Goal: Task Accomplishment & Management: Complete application form

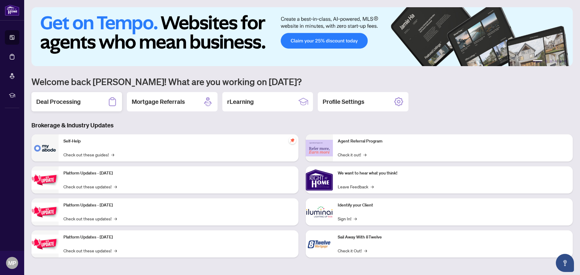
click at [89, 101] on div "Deal Processing" at bounding box center [76, 101] width 91 height 19
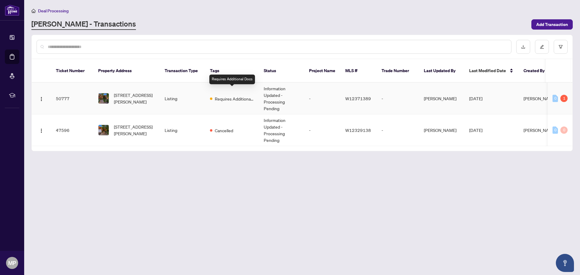
click at [244, 95] on span "Requires Additional Docs" at bounding box center [234, 98] width 39 height 7
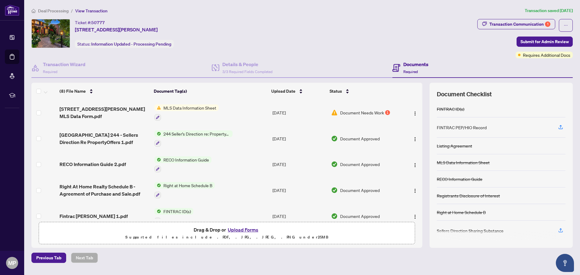
click at [187, 107] on span "MLS Data Information Sheet" at bounding box center [190, 107] width 58 height 7
click at [194, 139] on span "MLS Data Information Sheet" at bounding box center [188, 137] width 58 height 7
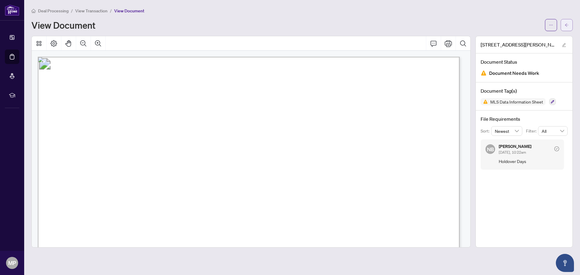
click at [564, 24] on button "button" at bounding box center [566, 25] width 12 height 12
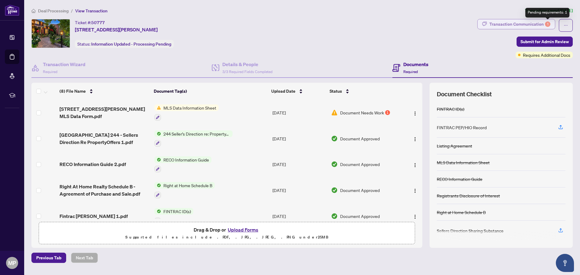
click at [544, 24] on div "Transaction Communication 1" at bounding box center [519, 24] width 61 height 10
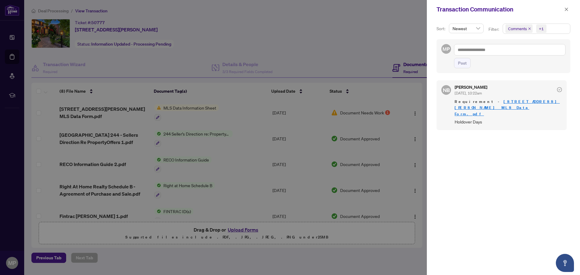
click at [384, 37] on div at bounding box center [290, 137] width 580 height 275
click at [567, 11] on icon "close" at bounding box center [566, 9] width 4 height 4
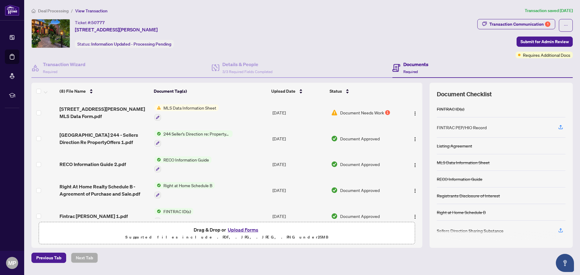
click at [184, 108] on span "MLS Data Information Sheet" at bounding box center [190, 107] width 58 height 7
click at [177, 137] on span "MLS Data Information Sheet" at bounding box center [188, 137] width 58 height 7
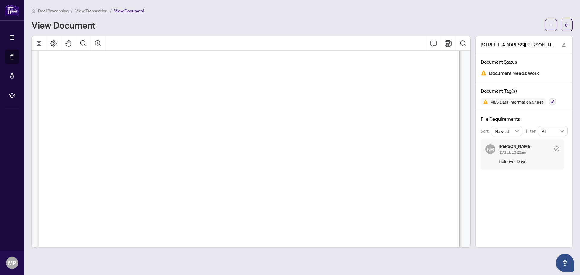
scroll to position [664, 0]
click at [447, 44] on icon "Print" at bounding box center [447, 43] width 7 height 7
click at [450, 43] on icon "Print" at bounding box center [447, 43] width 7 height 7
click at [565, 25] on icon "arrow-left" at bounding box center [567, 24] width 4 height 3
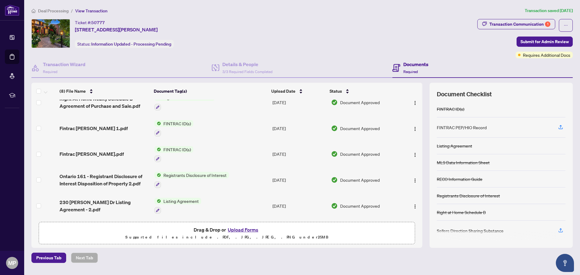
scroll to position [89, 0]
click at [172, 198] on span "Listing Agreement" at bounding box center [181, 201] width 40 height 7
click at [172, 228] on span "Listing Agreement" at bounding box center [170, 229] width 40 height 7
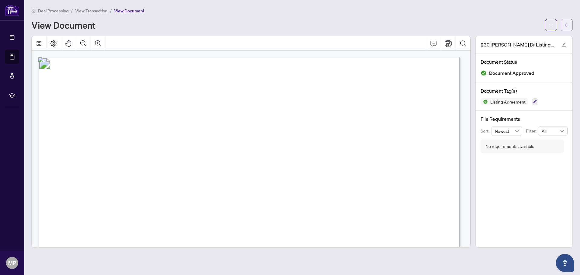
click at [569, 23] on button "button" at bounding box center [566, 25] width 12 height 12
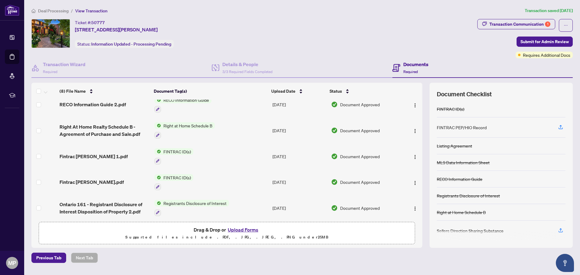
scroll to position [60, 0]
click at [247, 229] on button "Upload Forms" at bounding box center [243, 230] width 34 height 8
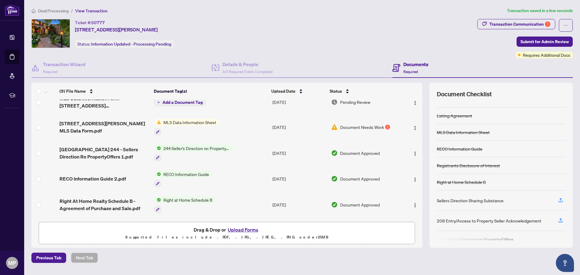
scroll to position [0, 0]
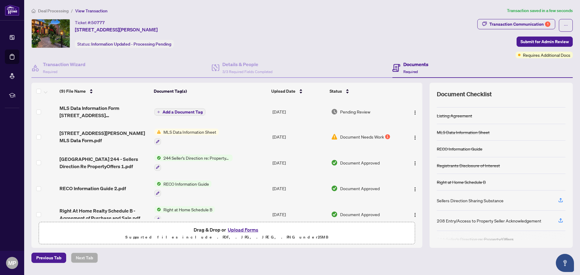
click at [192, 112] on span "Add a Document Tag" at bounding box center [182, 112] width 40 height 4
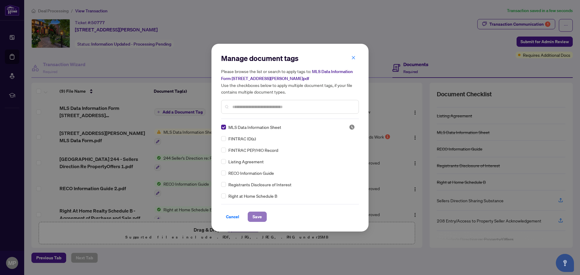
click at [256, 217] on span "Save" at bounding box center [256, 217] width 9 height 10
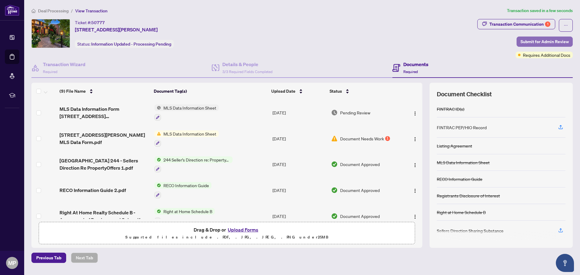
click at [540, 43] on span "Submit for Admin Review" at bounding box center [544, 42] width 48 height 10
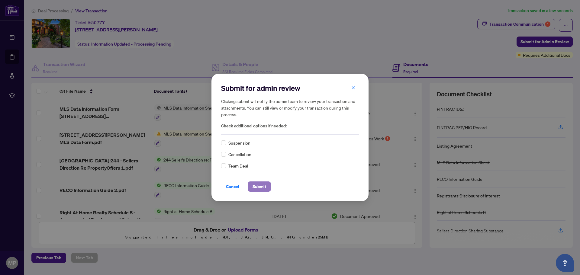
click at [259, 186] on span "Submit" at bounding box center [259, 187] width 14 height 10
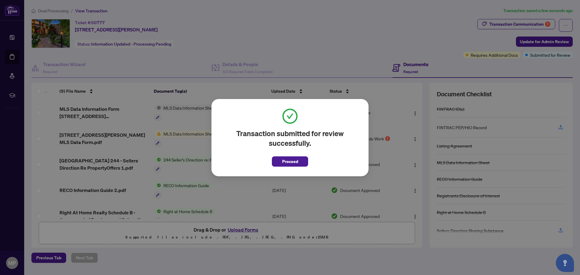
click at [414, 28] on div "Transaction submitted for review successfully. Proceed Cancel OK" at bounding box center [290, 137] width 580 height 275
click at [291, 162] on span "Proceed" at bounding box center [290, 162] width 16 height 10
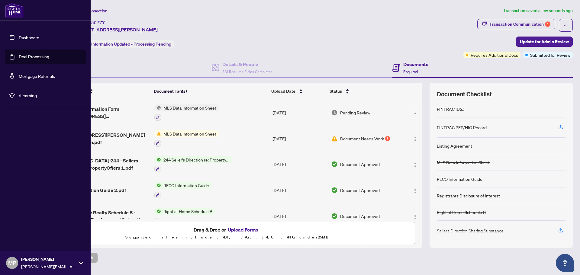
click at [13, 260] on span "MP" at bounding box center [12, 263] width 8 height 8
click at [31, 224] on span "Logout" at bounding box center [25, 227] width 14 height 10
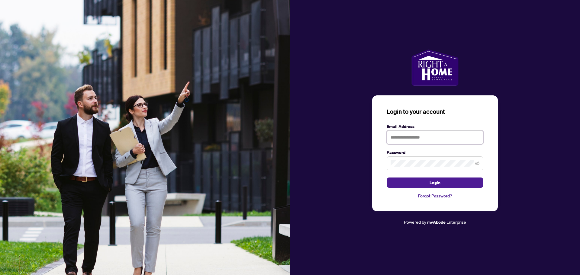
type input "**********"
